Goal: Information Seeking & Learning: Learn about a topic

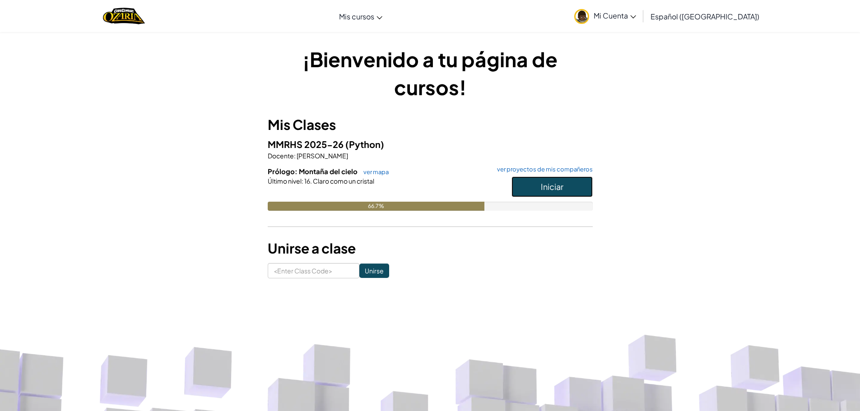
click at [534, 189] on button "Iniciar" at bounding box center [552, 187] width 81 height 21
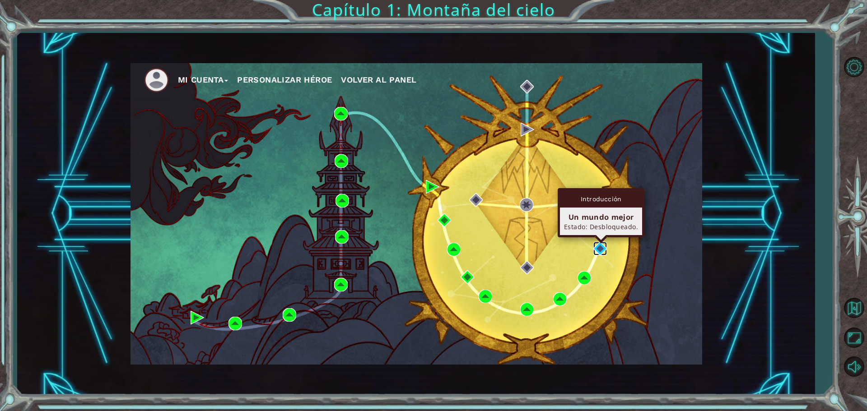
click at [603, 244] on img at bounding box center [600, 249] width 14 height 14
